Goal: Entertainment & Leisure: Consume media (video, audio)

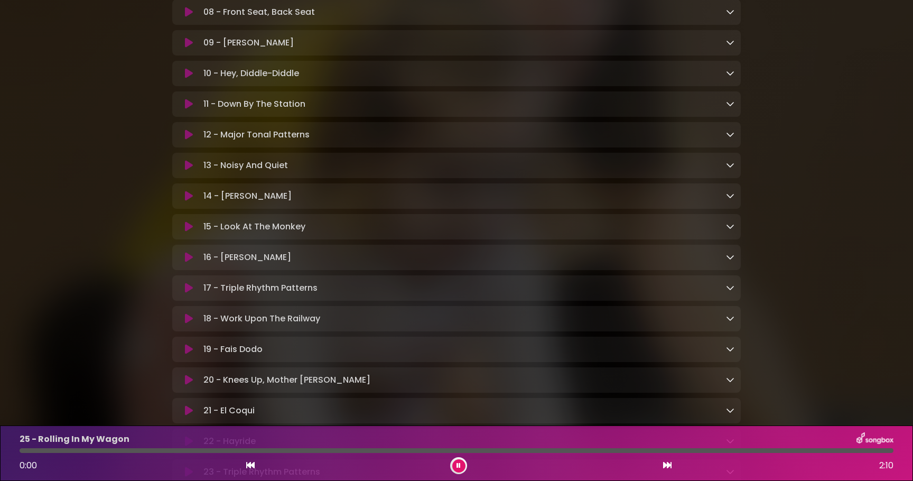
scroll to position [532, 0]
click at [189, 201] on icon at bounding box center [189, 196] width 8 height 11
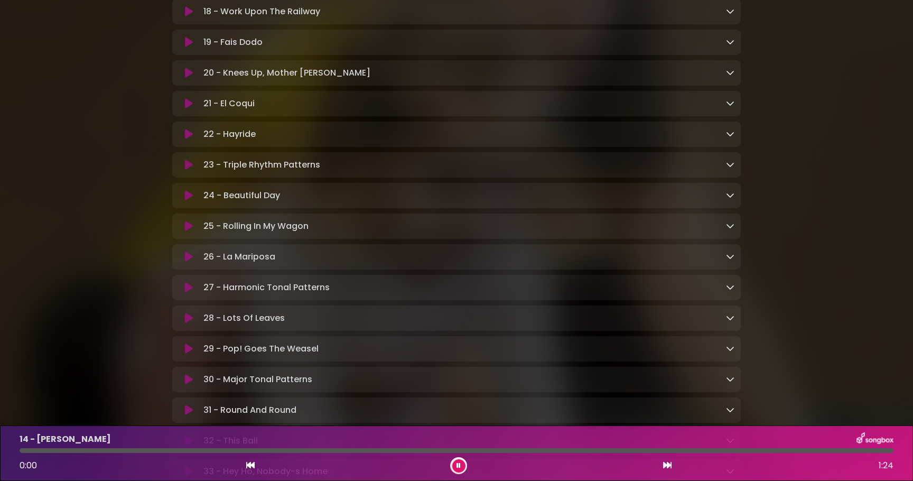
scroll to position [888, 0]
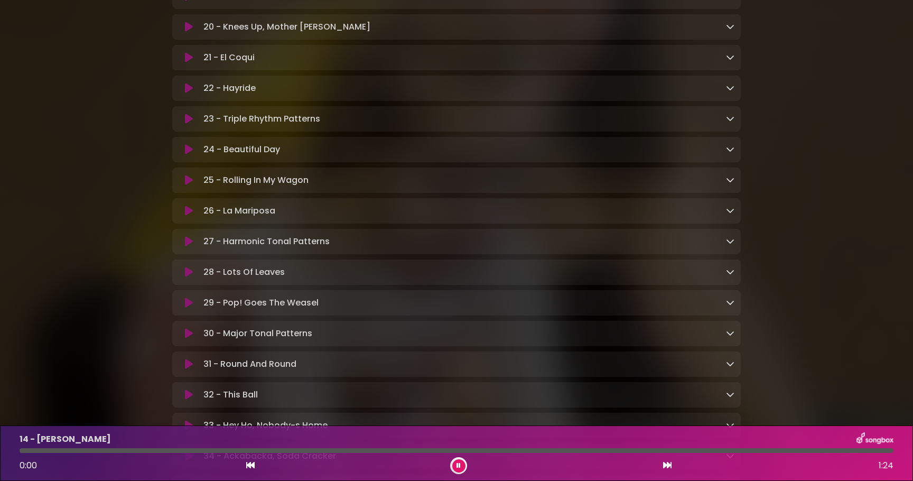
click at [193, 216] on button at bounding box center [189, 211] width 21 height 11
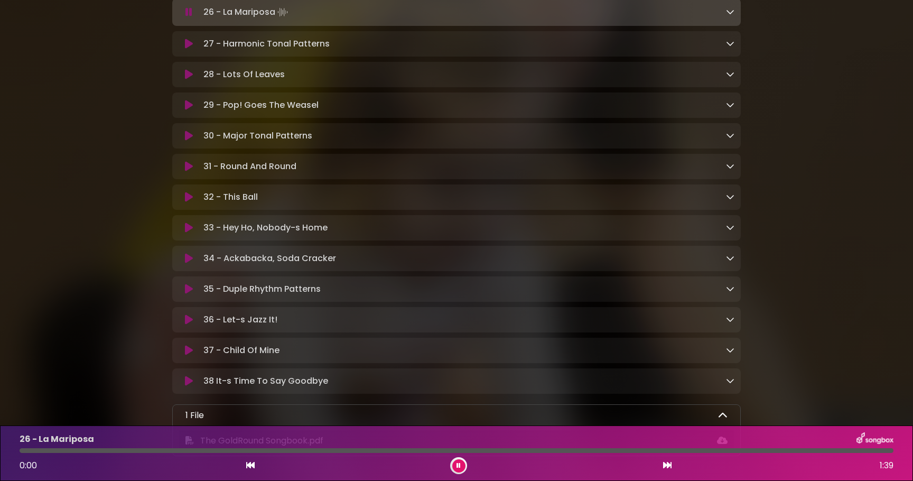
scroll to position [1101, 0]
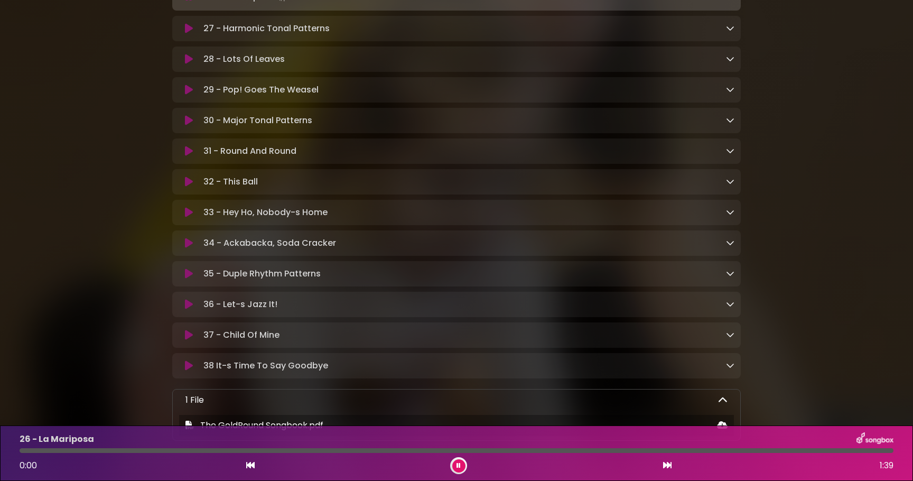
click at [188, 248] on icon at bounding box center [189, 243] width 8 height 11
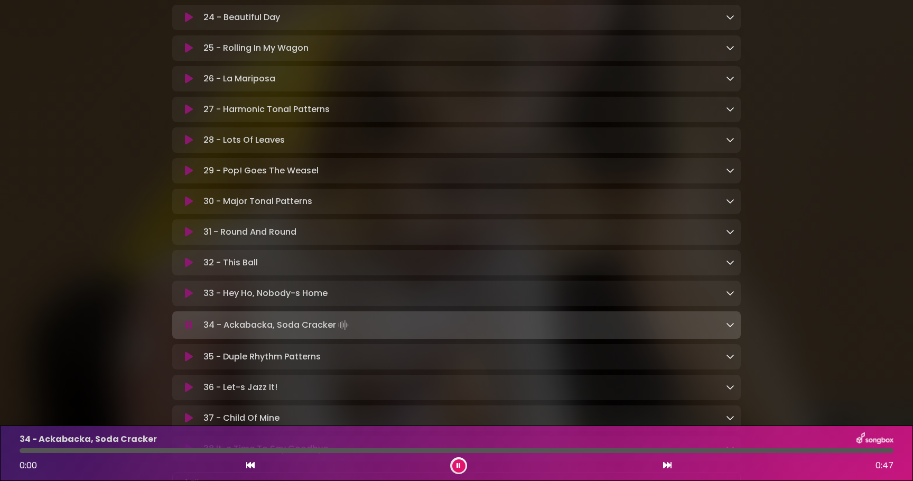
scroll to position [1010, 0]
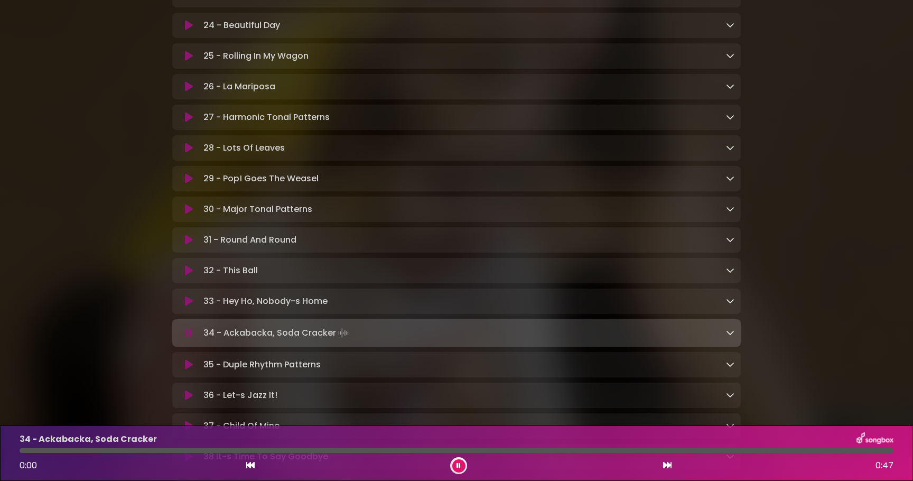
click at [187, 91] on icon at bounding box center [189, 86] width 8 height 11
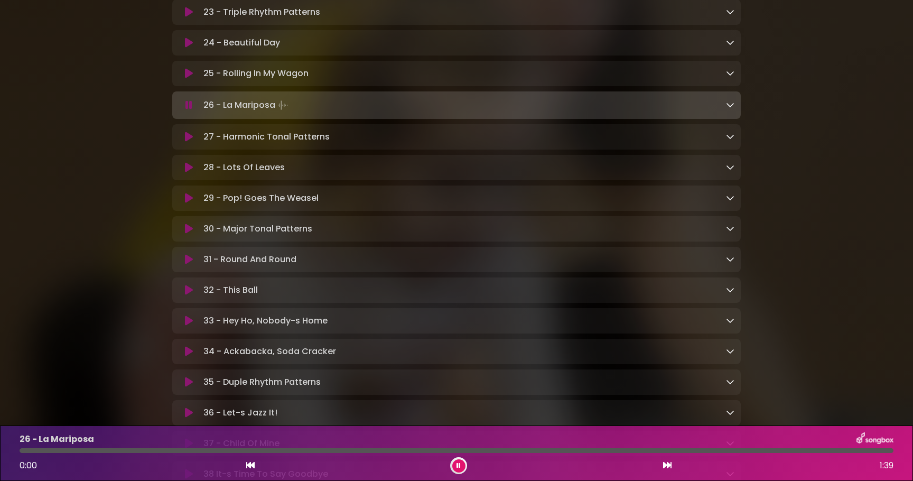
scroll to position [1005, 0]
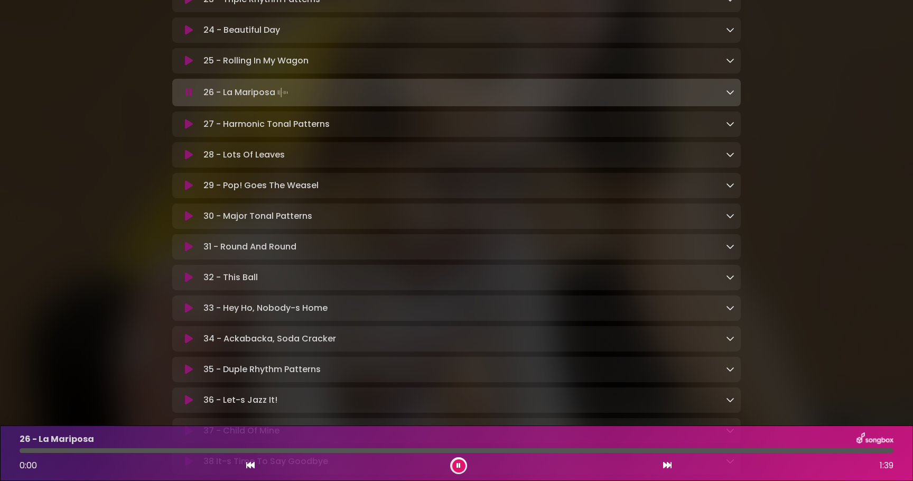
click at [190, 191] on icon at bounding box center [189, 185] width 8 height 11
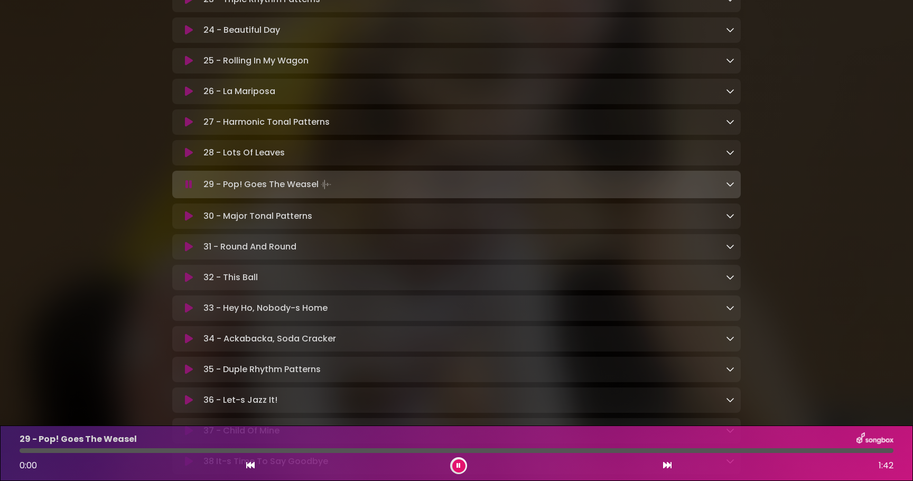
click at [190, 190] on icon at bounding box center [188, 184] width 7 height 11
click at [195, 189] on button at bounding box center [189, 184] width 21 height 11
click at [192, 190] on button at bounding box center [189, 184] width 21 height 11
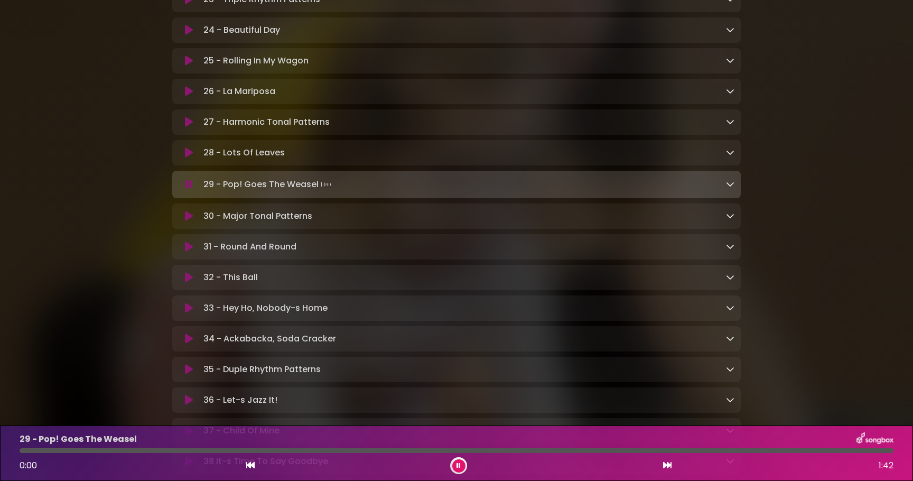
click at [192, 190] on icon at bounding box center [188, 184] width 7 height 11
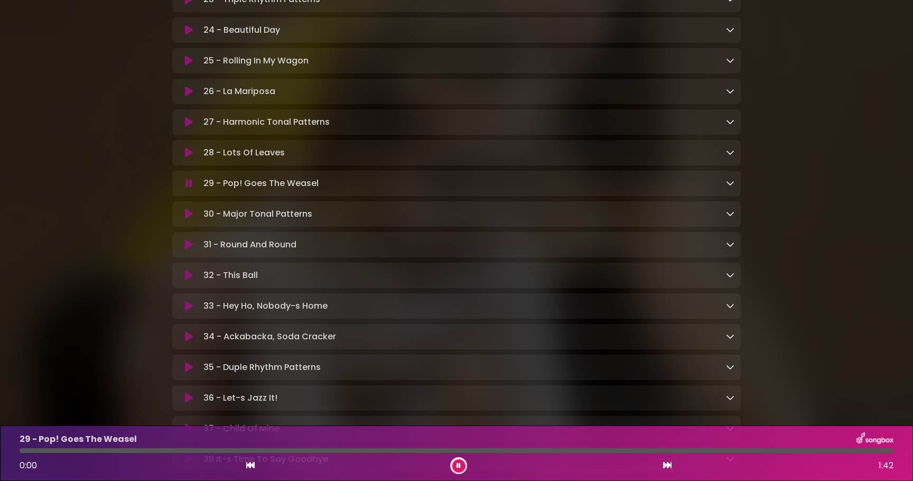
drag, startPoint x: 192, startPoint y: 192, endPoint x: 187, endPoint y: 195, distance: 5.7
click at [187, 189] on button at bounding box center [189, 183] width 21 height 11
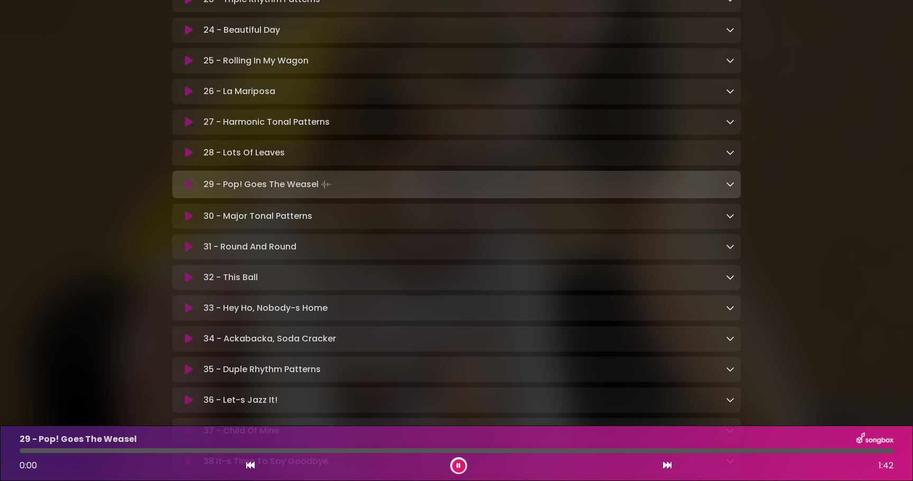
drag, startPoint x: 198, startPoint y: 199, endPoint x: 191, endPoint y: 200, distance: 7.5
click at [191, 198] on div "29 - Pop! Goes The Weasel Loading Track..." at bounding box center [456, 184] width 569 height 27
click at [254, 463] on icon at bounding box center [250, 465] width 8 height 8
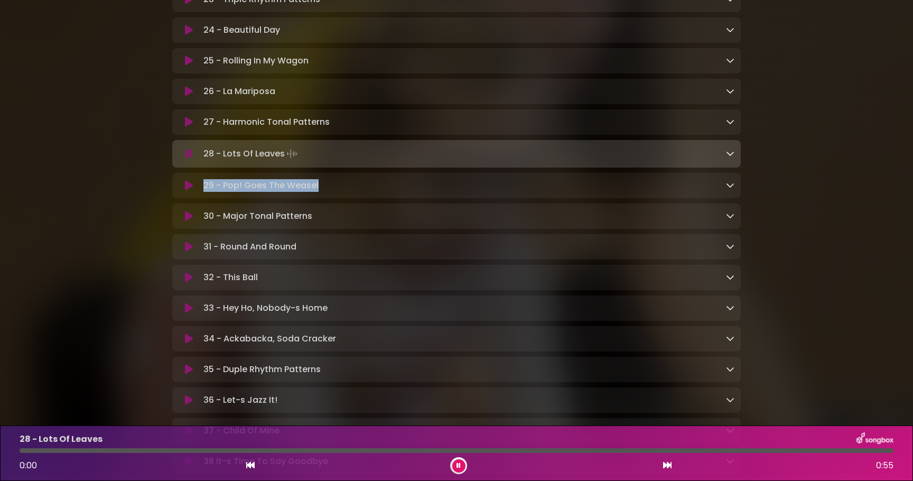
click at [669, 466] on icon at bounding box center [667, 465] width 8 height 8
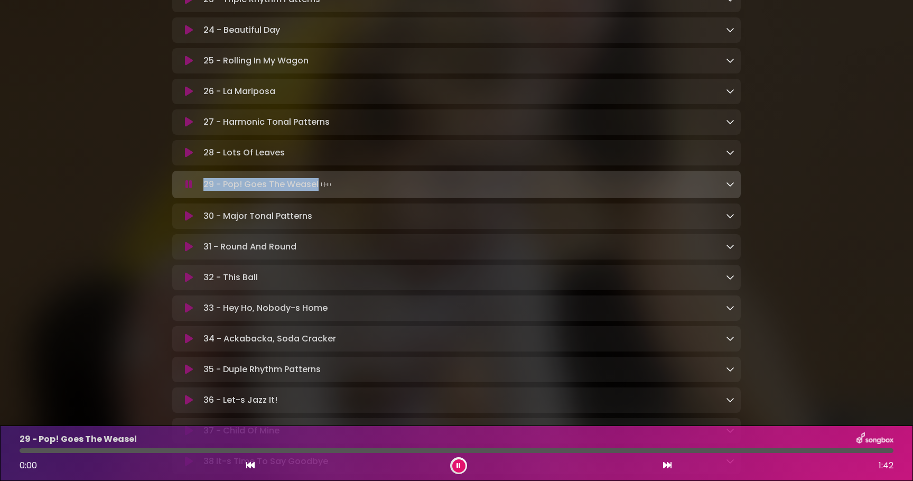
click at [186, 190] on icon at bounding box center [188, 184] width 7 height 11
